Goal: Task Accomplishment & Management: Complete application form

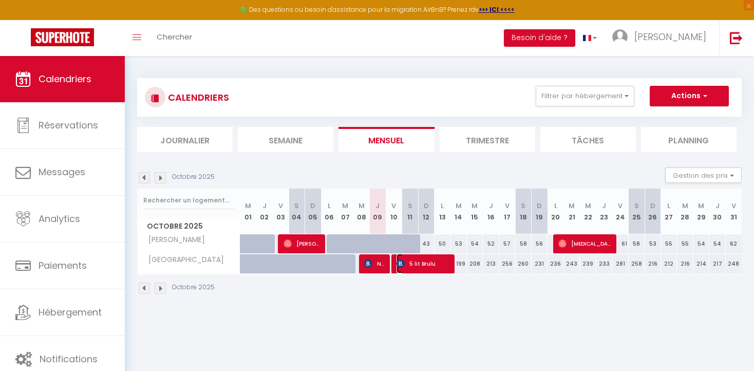
click at [424, 263] on span "5 lit Brulu" at bounding box center [423, 264] width 55 height 20
select select "OK"
select select "KO"
select select "1"
select select "0"
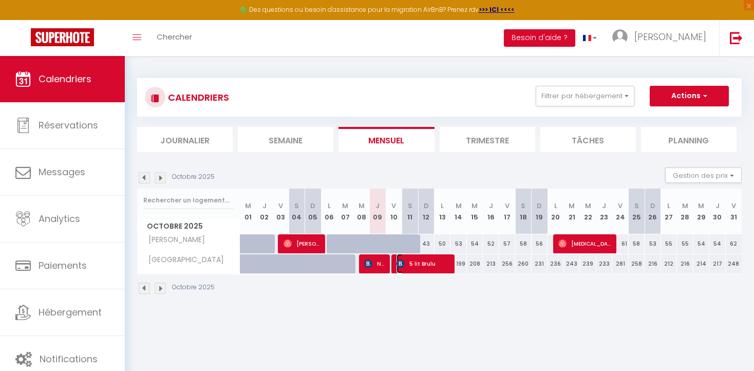
select select "1"
select select
select select "41156"
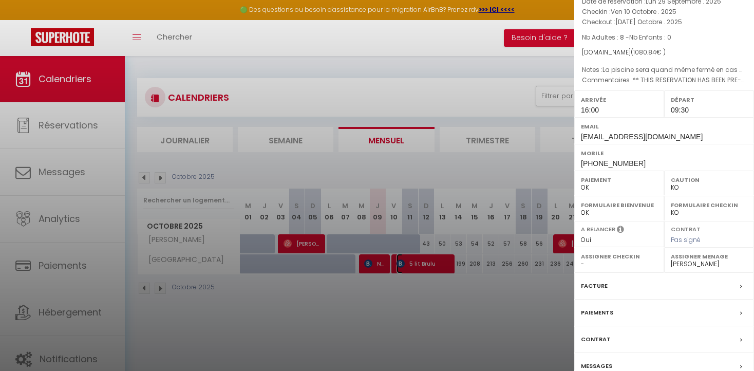
scroll to position [108, 0]
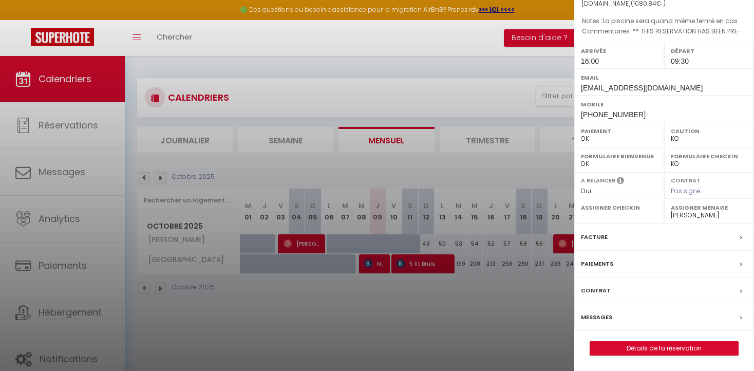
click at [599, 262] on label "Paiements" at bounding box center [597, 263] width 32 height 11
select select
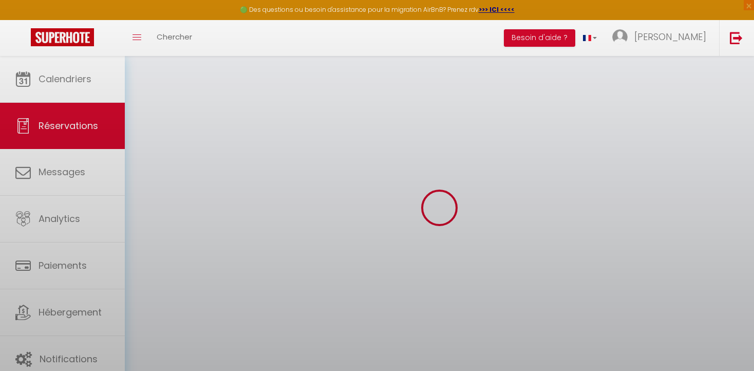
select select
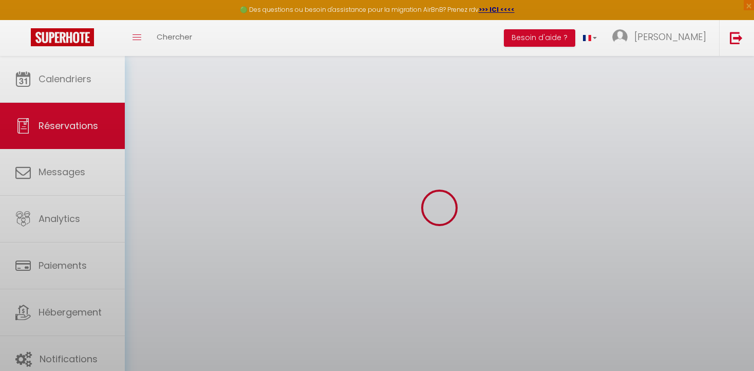
select select
checkbox input "false"
select select
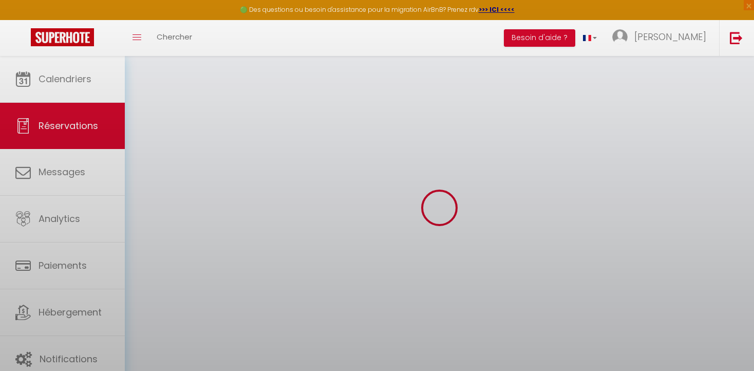
select select
checkbox input "false"
select select
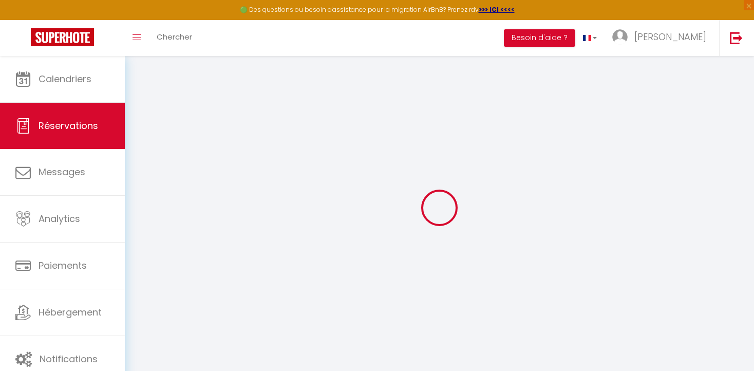
type input "5 lit"
type input "Brulu"
type input "[EMAIL_ADDRESS][DOMAIN_NAME]"
type input "[PHONE_NUMBER]"
type input "."
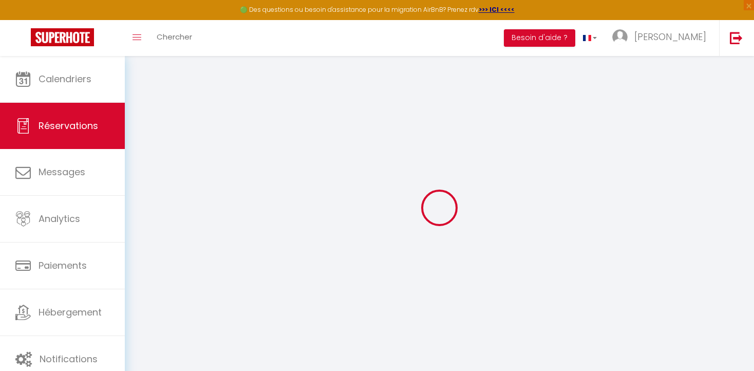
select select "FR"
type input "173.11"
type input "15.13"
select select "59055"
select select "1"
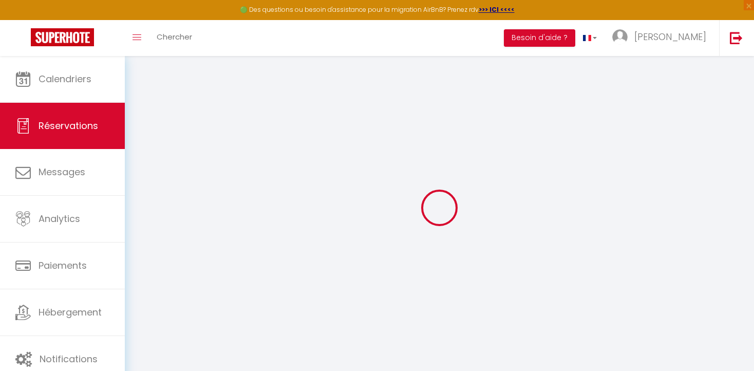
select select
type input "8"
select select "12"
select select
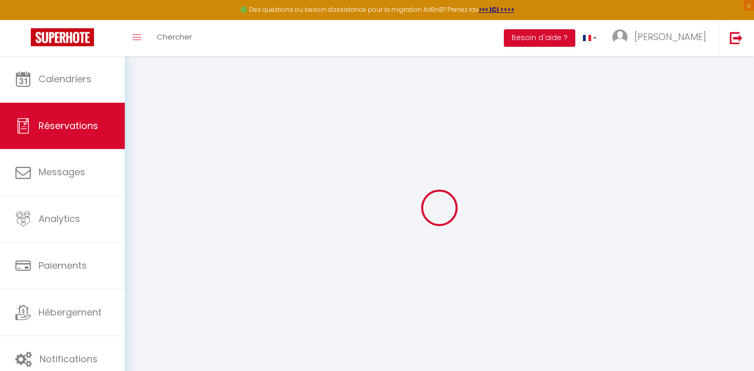
type input "868.32"
checkbox input "false"
type input "0"
select select "2"
type input "0"
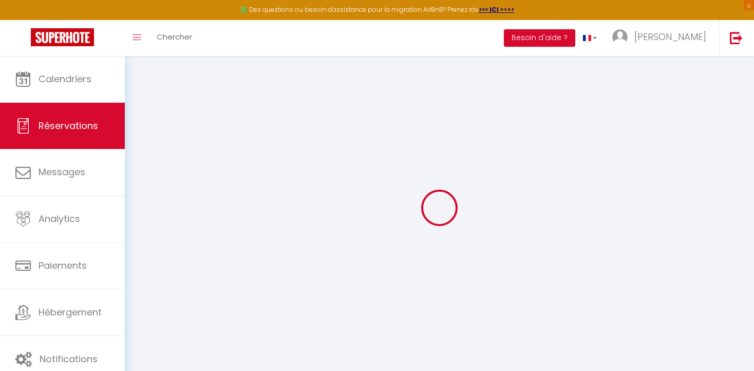
type input "0"
select select
select select "14"
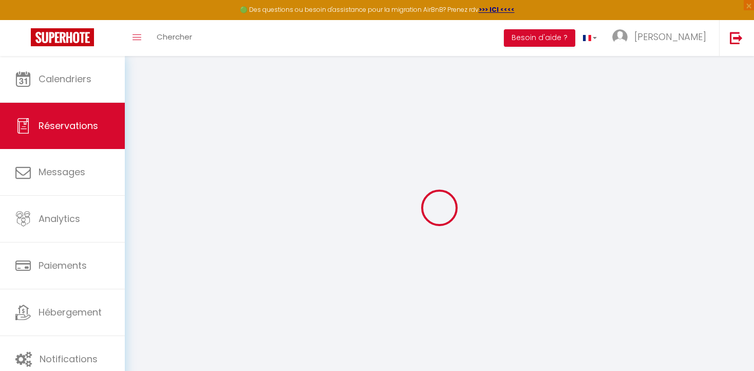
checkbox input "false"
select select
checkbox input "false"
select select
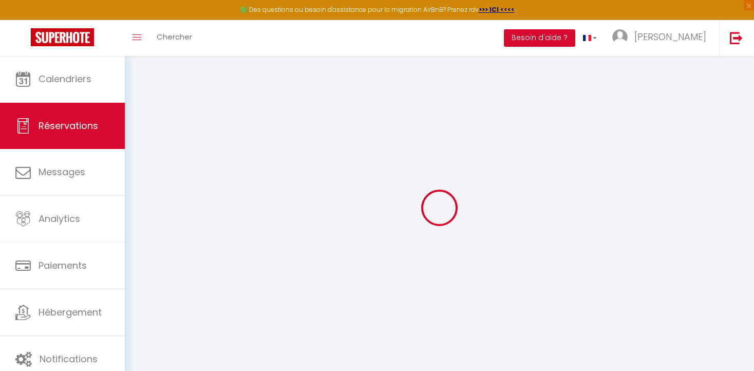
select select
checkbox input "false"
select select
checkbox input "false"
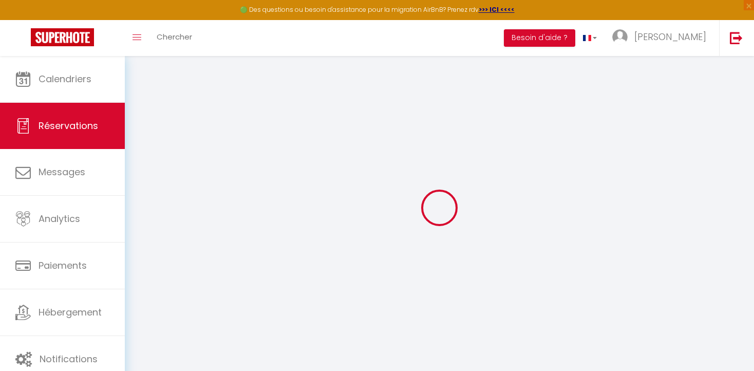
type optionnels0 "La piscine sera quand même fermé en cas de beau temps ?"
type textarea "** THIS RESERVATION HAS BEEN PRE-PAID ** Reservation has a cancellation grace p…"
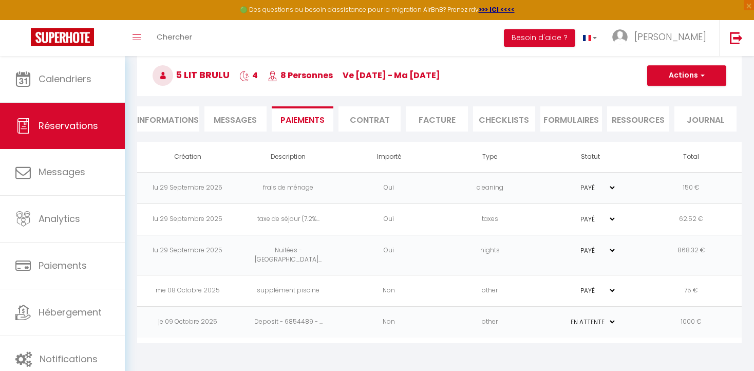
scroll to position [55, 0]
